Goal: Find specific page/section

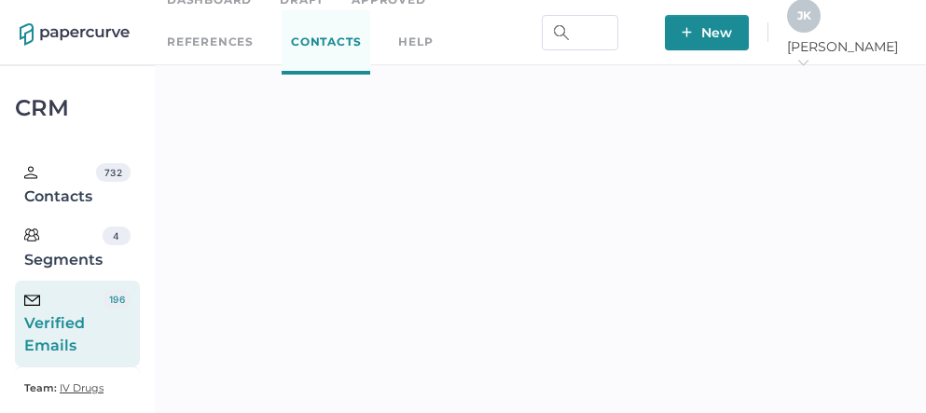
click at [821, 32] on div "J K" at bounding box center [804, 16] width 34 height 34
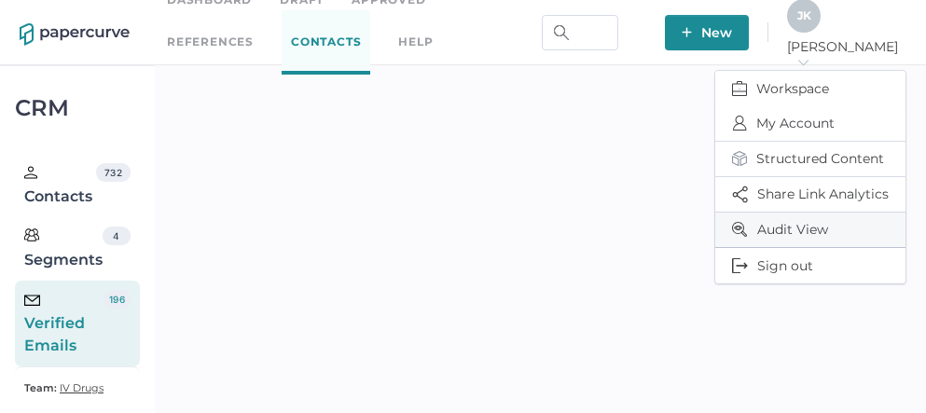
click at [770, 218] on span "Audit View" at bounding box center [810, 230] width 157 height 35
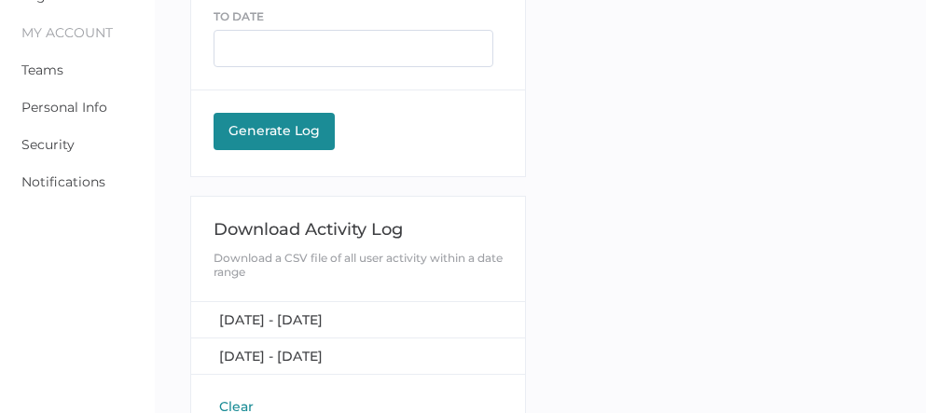
scroll to position [302, 0]
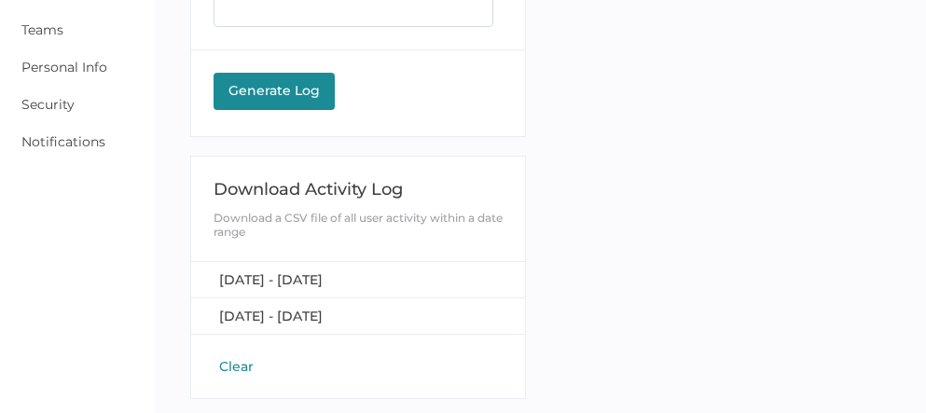
click at [229, 363] on button "Clear" at bounding box center [237, 366] width 46 height 19
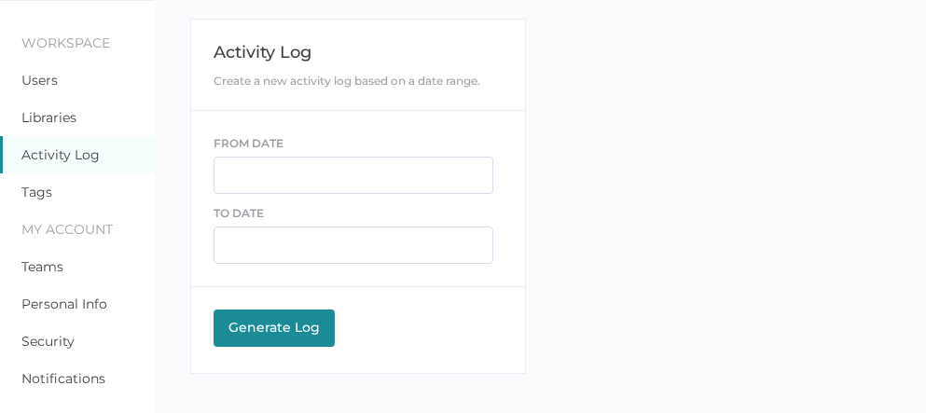
scroll to position [65, 0]
